Goal: Communication & Community: Answer question/provide support

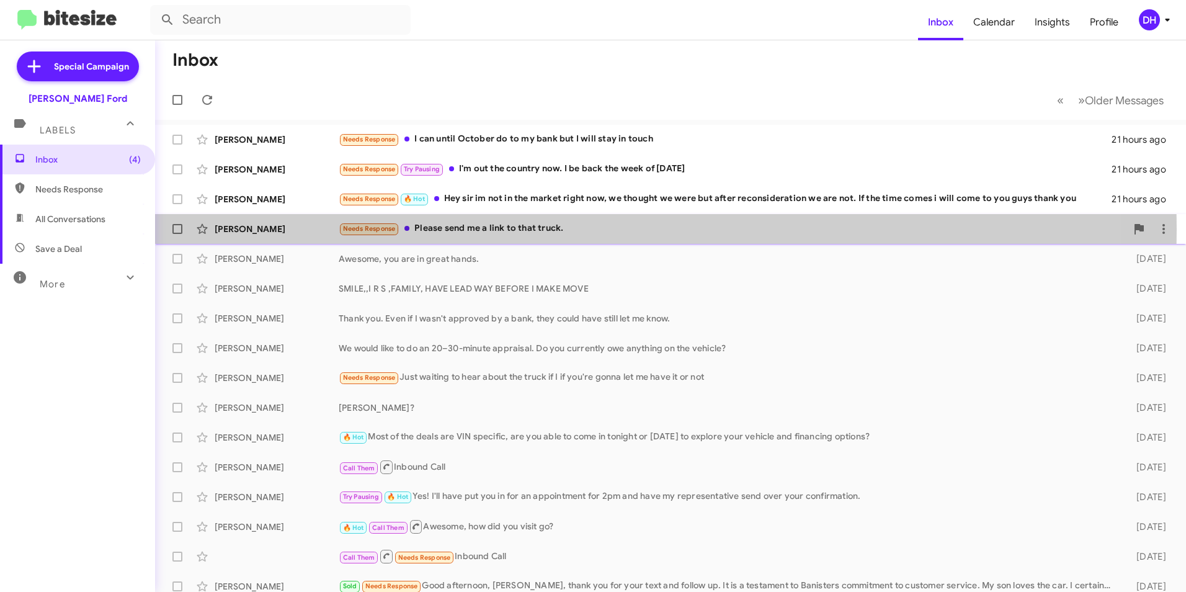
click at [519, 230] on div "Needs Response Please send me a link to that truck." at bounding box center [733, 229] width 788 height 14
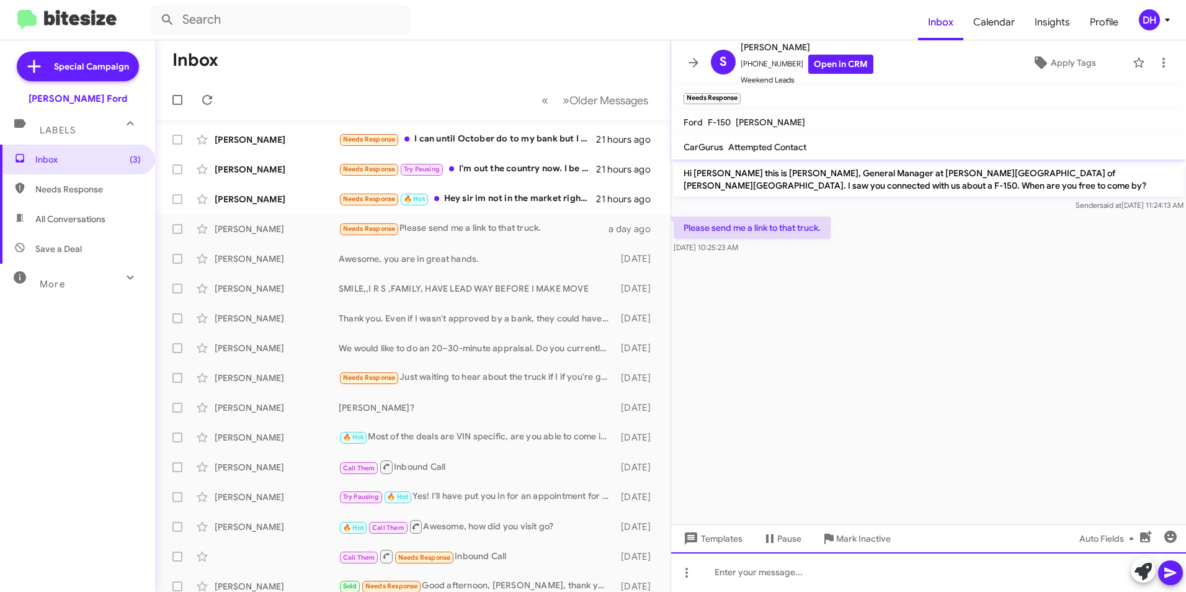
click at [745, 573] on div at bounding box center [928, 572] width 515 height 40
click at [456, 200] on div "Needs Response 🔥 Hot Hey sir im not in the market right now, we thought we were…" at bounding box center [475, 199] width 272 height 14
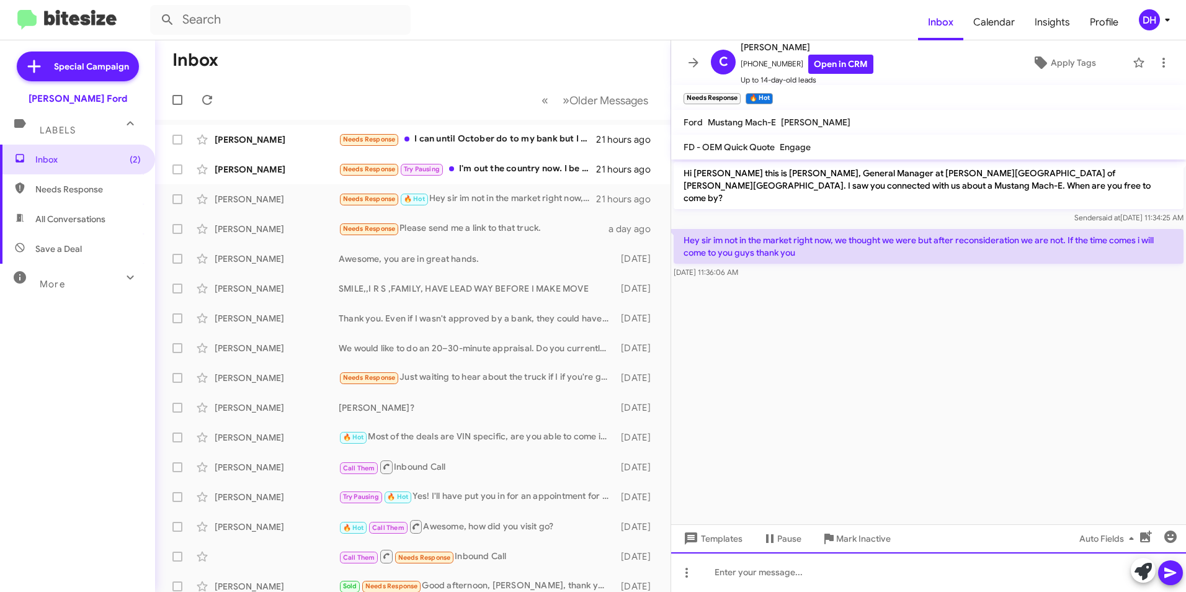
click at [830, 569] on div at bounding box center [928, 572] width 515 height 40
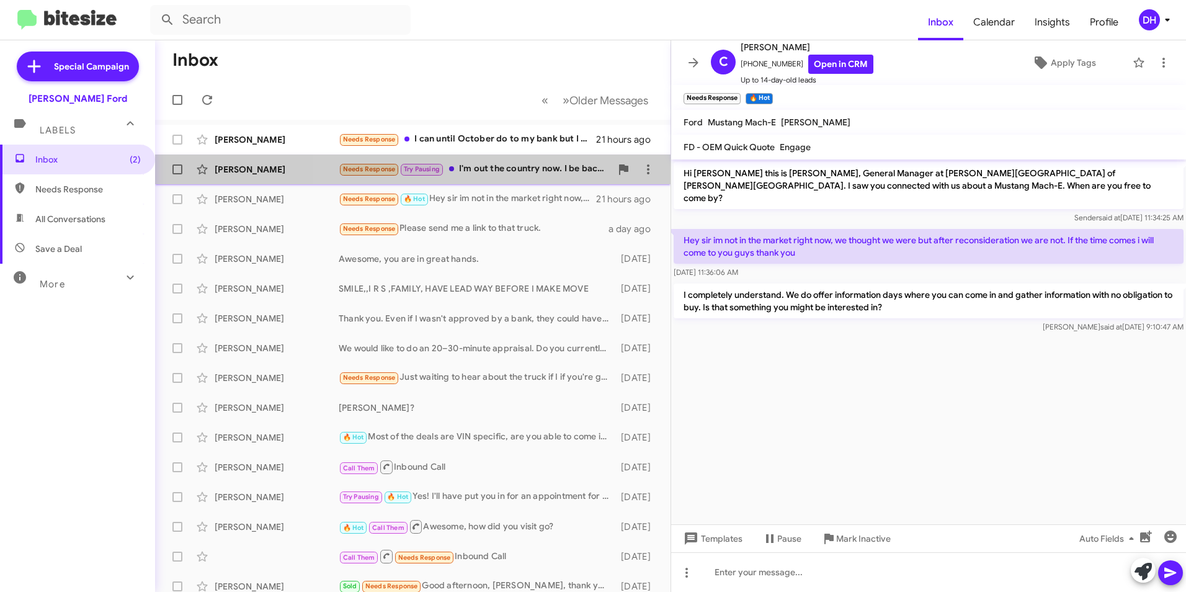
click at [513, 171] on div "Needs Response Try Pausing I'm out the country now. I be back the week of [DATE]" at bounding box center [475, 169] width 272 height 14
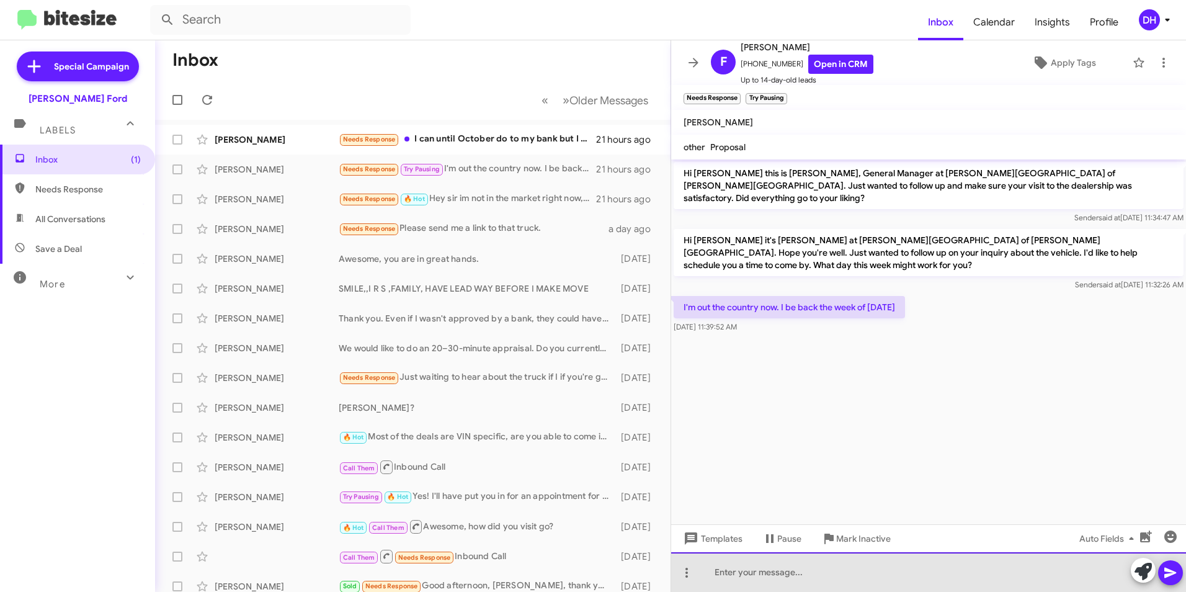
click at [788, 575] on div at bounding box center [928, 572] width 515 height 40
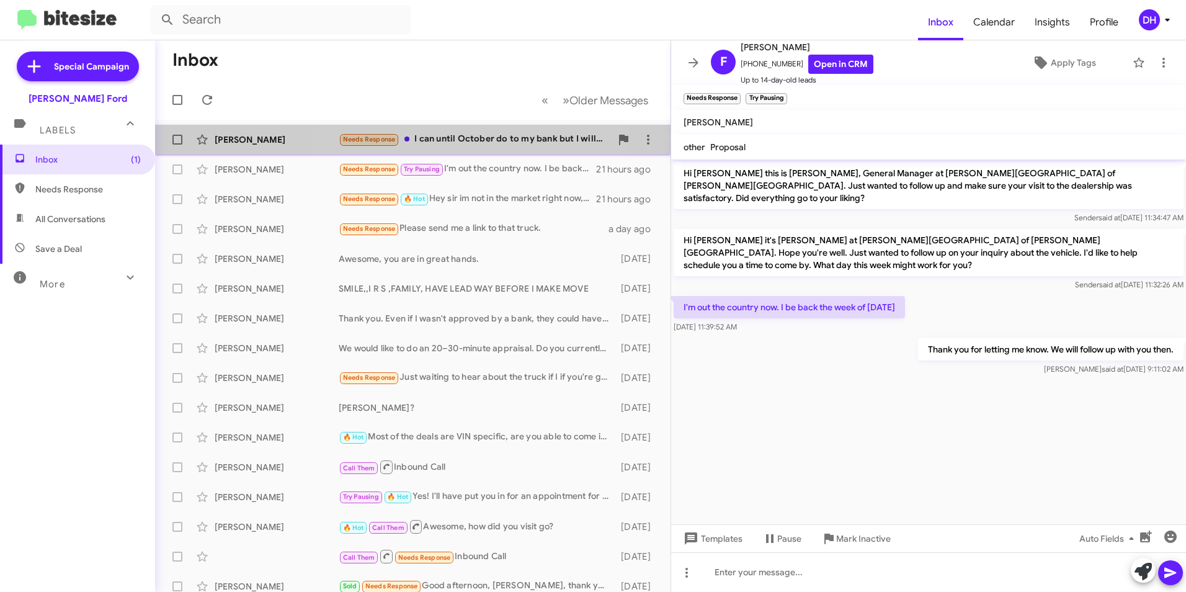
click at [439, 141] on div "Needs Response I can until October do to my bank but I will stay in touch" at bounding box center [475, 139] width 272 height 14
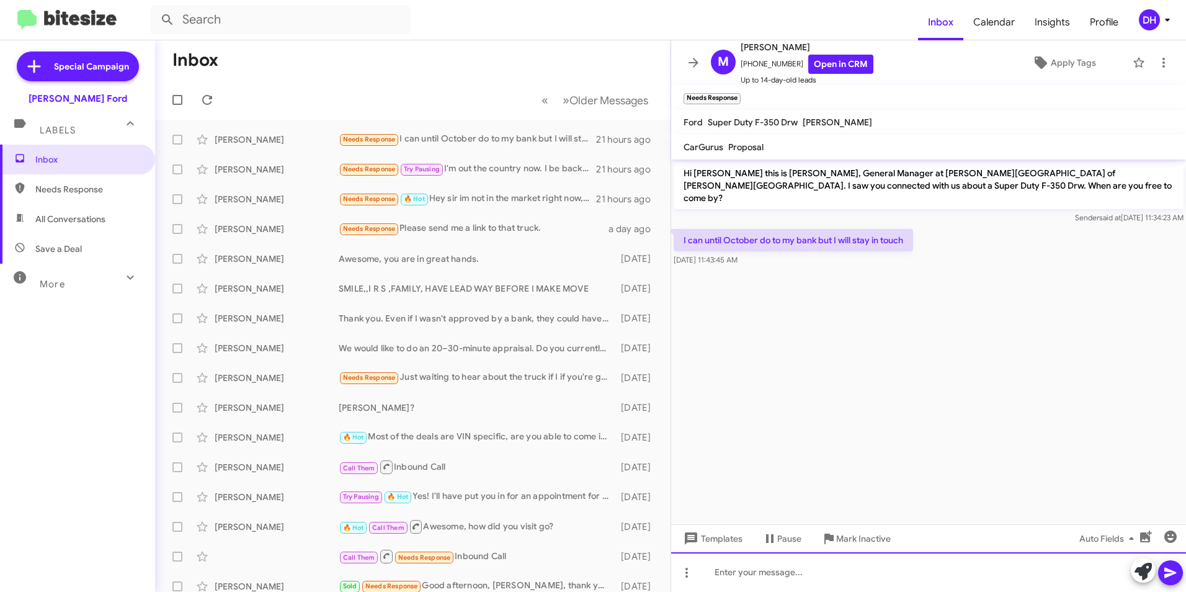
click at [785, 570] on div at bounding box center [928, 572] width 515 height 40
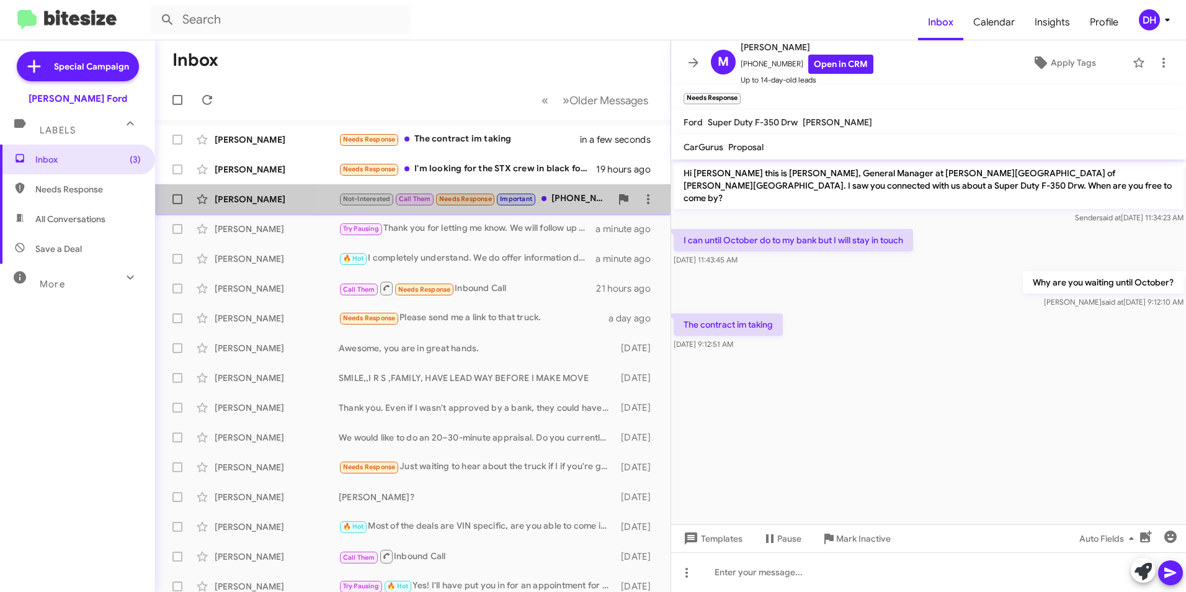
click at [570, 204] on div "Not-Interested Call Them Needs Response Important [PHONE_NUMBER] this the co-ow…" at bounding box center [475, 199] width 272 height 14
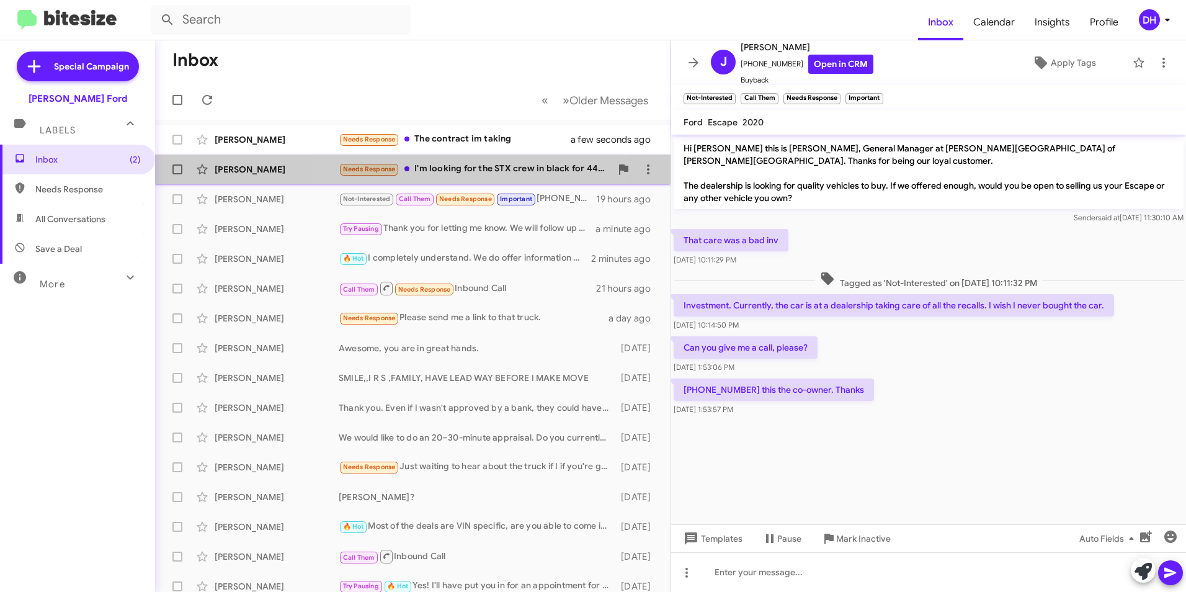
click at [452, 172] on div "Needs Response I'm looking for the STX crew in black for 44,200 OTD." at bounding box center [475, 169] width 272 height 14
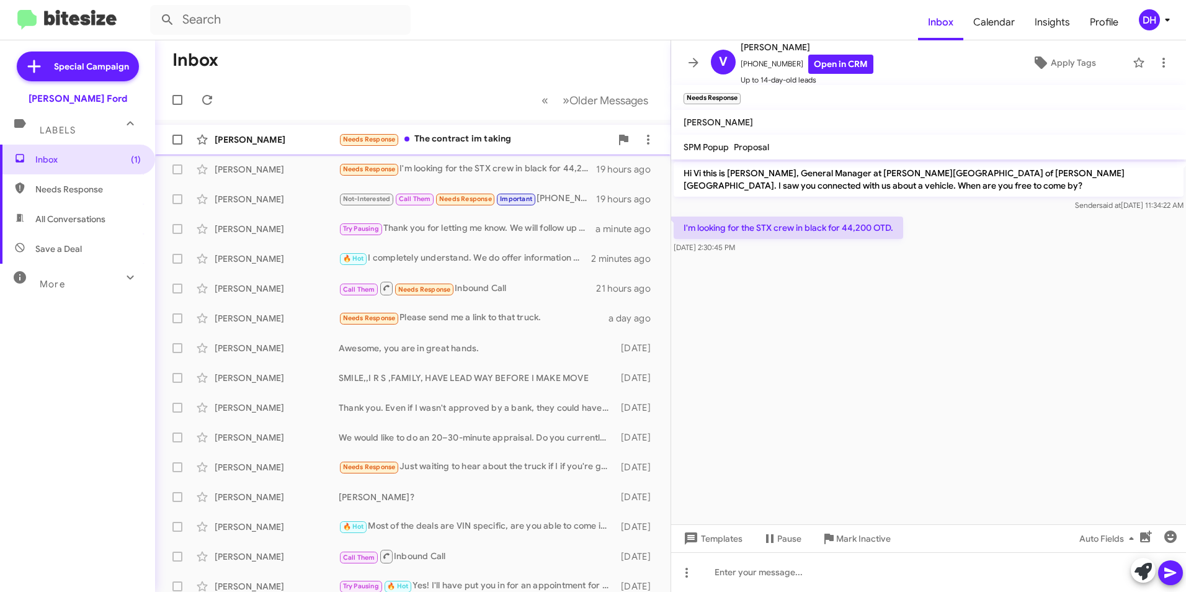
click at [490, 149] on div "[PERSON_NAME] Needs Response The contract im taking a few seconds ago" at bounding box center [413, 139] width 496 height 25
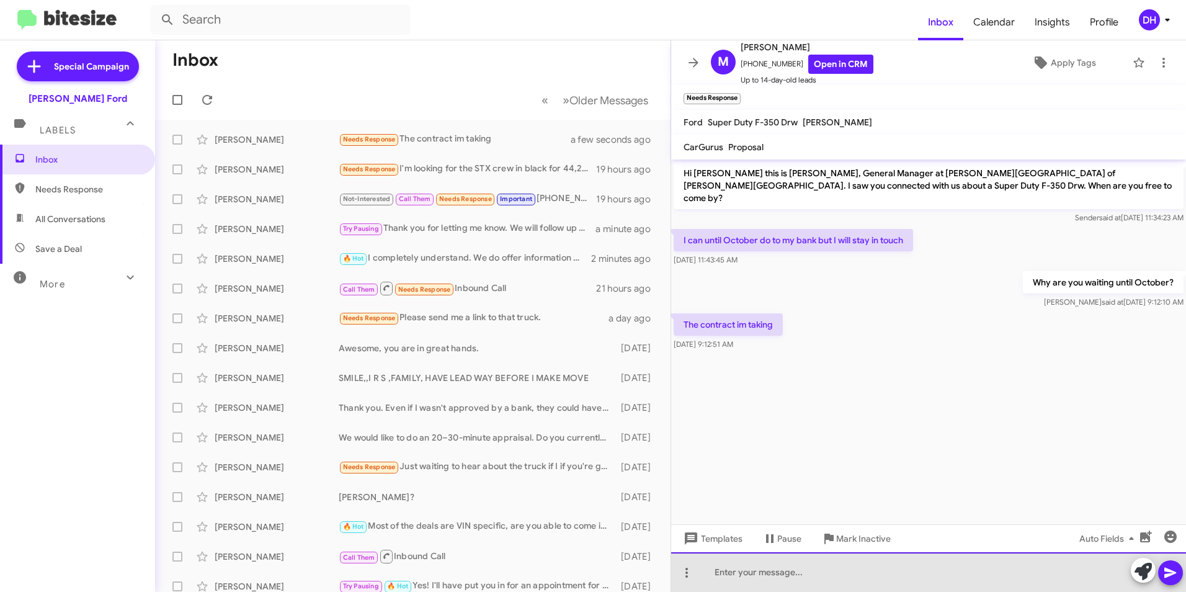
click at [766, 576] on div at bounding box center [928, 572] width 515 height 40
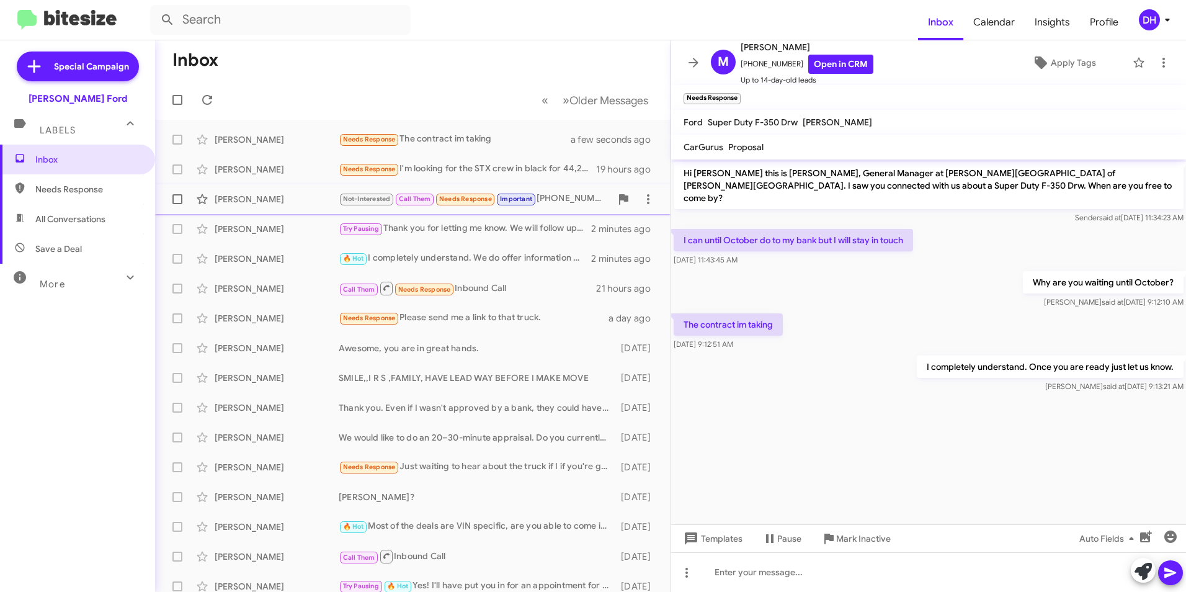
click at [553, 201] on div "Not-Interested Call Them Needs Response Important [PHONE_NUMBER] this the co-ow…" at bounding box center [475, 199] width 272 height 14
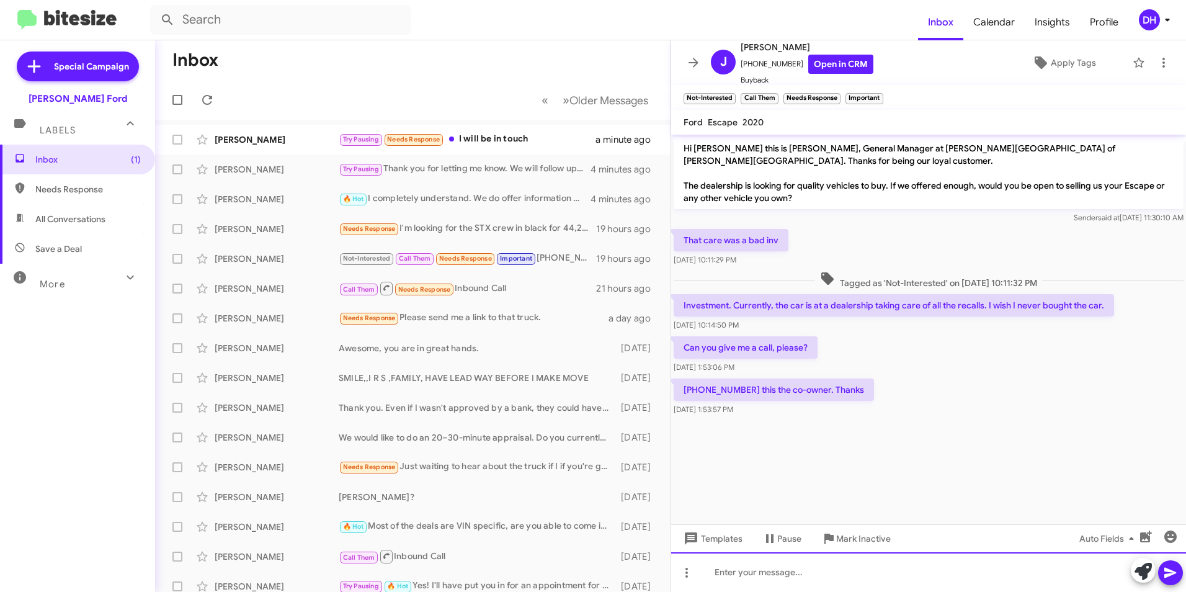
click at [787, 575] on div at bounding box center [928, 572] width 515 height 40
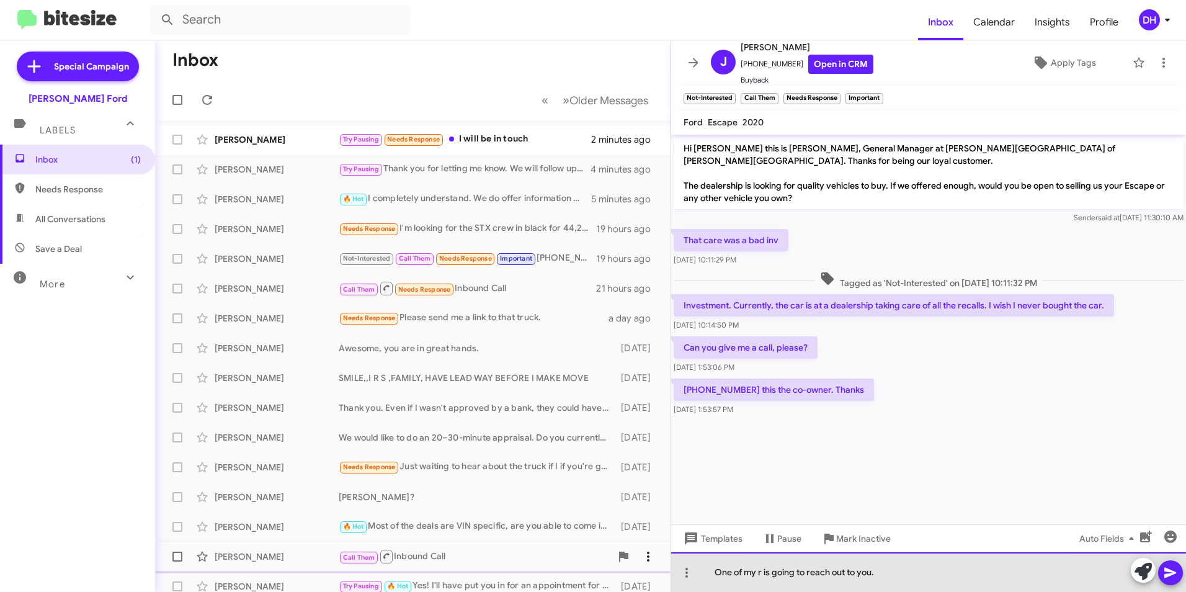
drag, startPoint x: 890, startPoint y: 575, endPoint x: 637, endPoint y: 563, distance: 253.5
click at [637, 563] on div "Inbox « Previous » Next Older Messages [PERSON_NAME] Try Pausing Needs Response…" at bounding box center [670, 316] width 1031 height 552
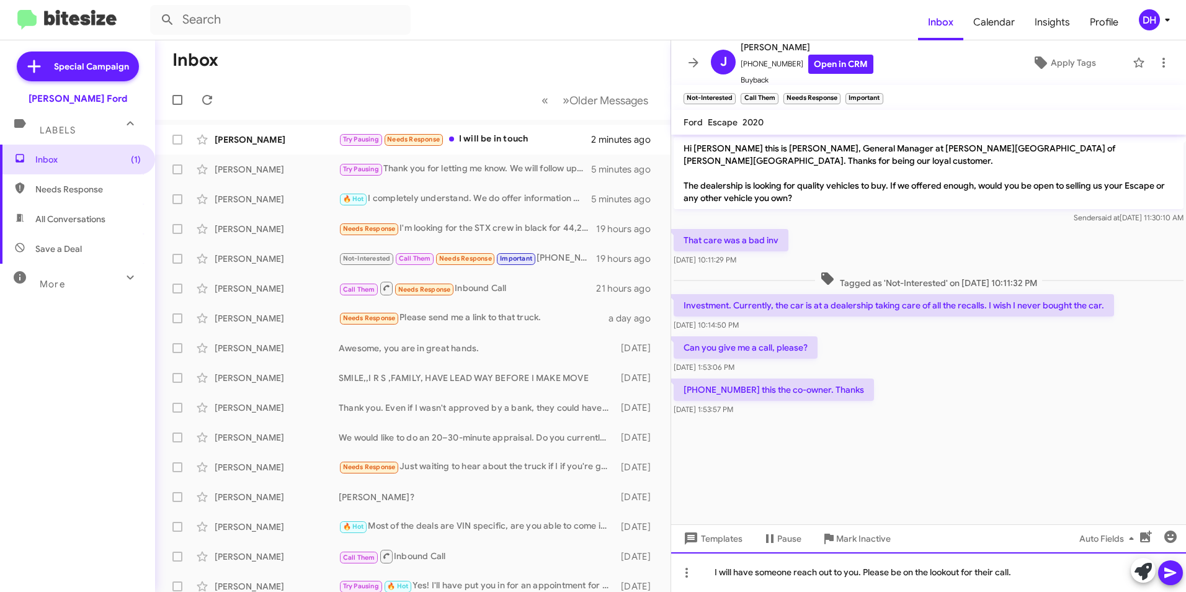
click at [1041, 575] on div "I will have someone reach out to you. Please be on the lookout for their call." at bounding box center [928, 572] width 515 height 40
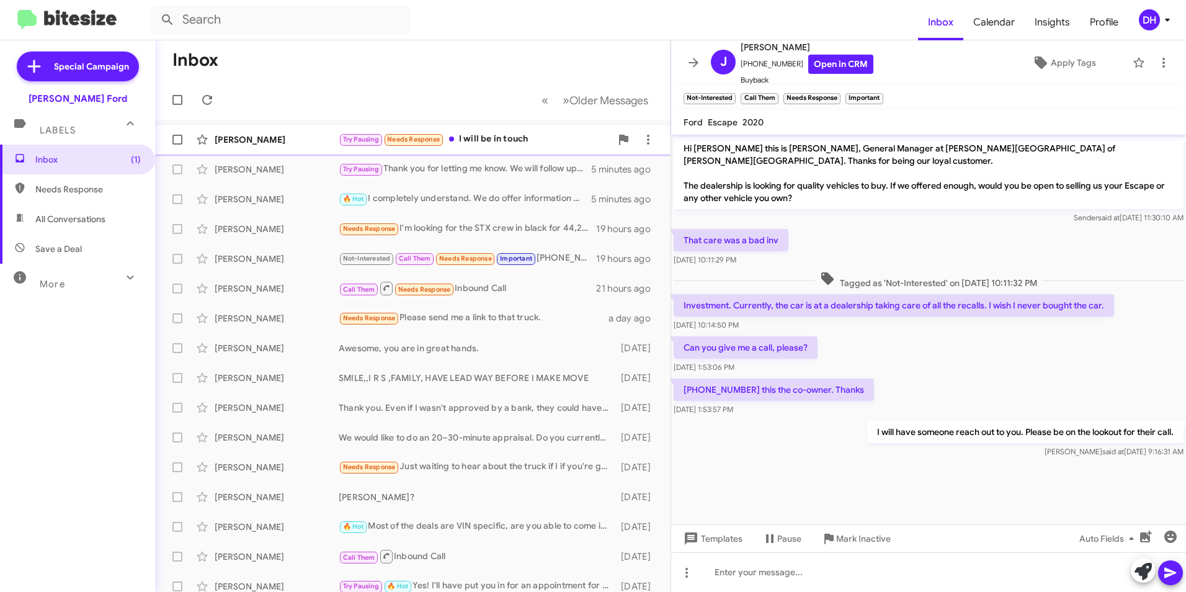
click at [513, 146] on div "Try Pausing Needs Response I will be in touch" at bounding box center [475, 139] width 272 height 14
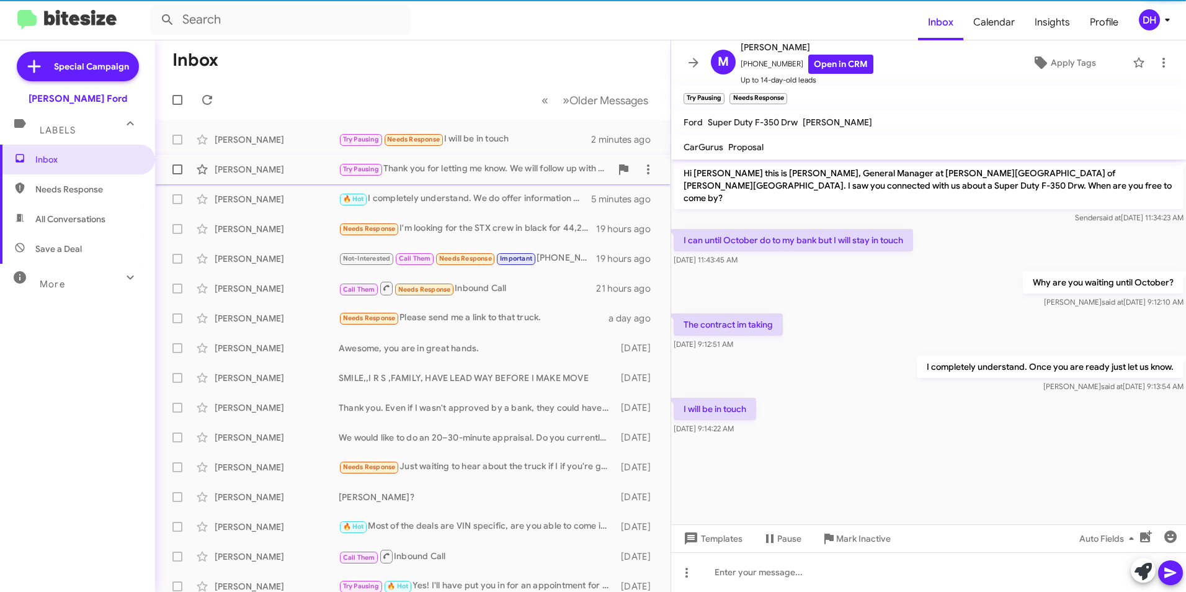
click at [516, 169] on div "Try Pausing Thank you for letting me know. We will follow up with you then." at bounding box center [475, 169] width 272 height 14
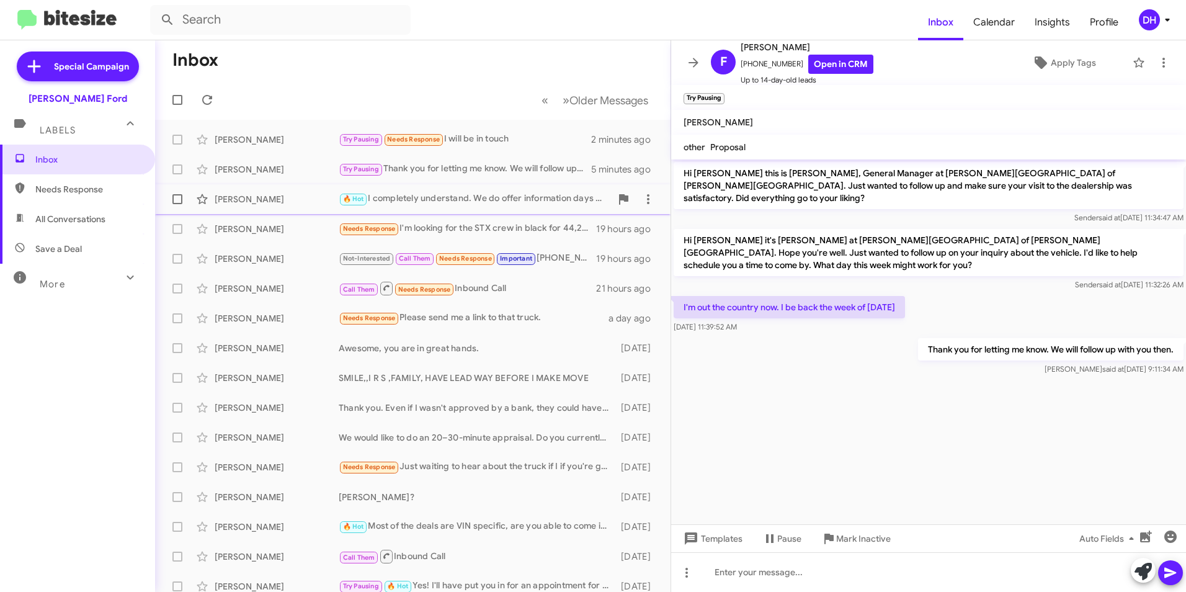
click at [521, 194] on div "🔥 Hot I completely understand. We do offer information days where you can come …" at bounding box center [475, 199] width 272 height 14
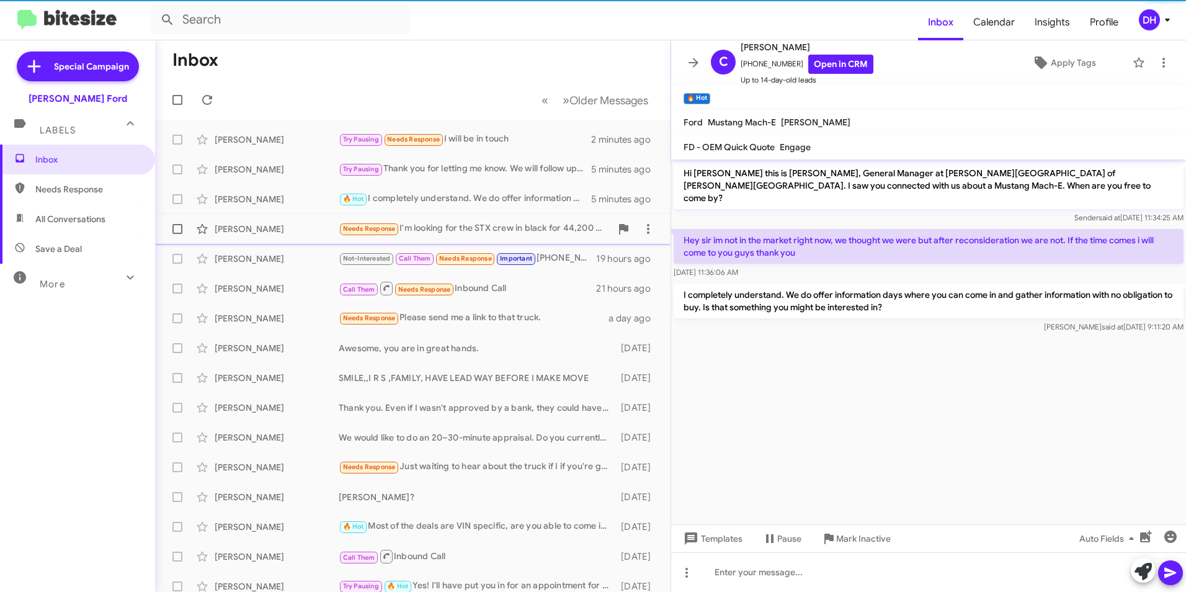
click at [509, 228] on div "Needs Response I'm looking for the STX crew in black for 44,200 OTD." at bounding box center [475, 229] width 272 height 14
